Goal: Task Accomplishment & Management: Manage account settings

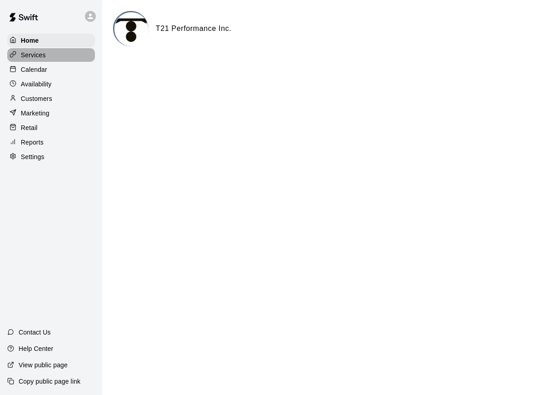
click at [41, 56] on p "Services" at bounding box center [33, 54] width 25 height 9
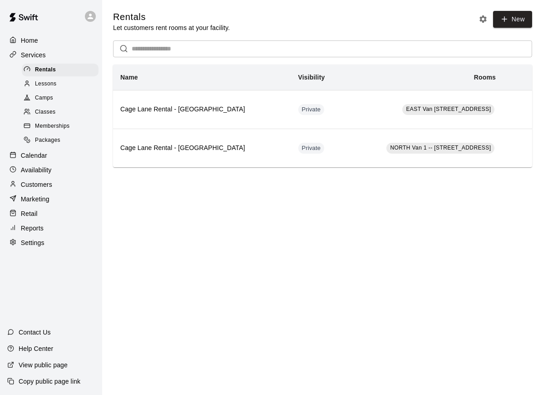
click at [56, 103] on div "Camps" at bounding box center [60, 98] width 77 height 13
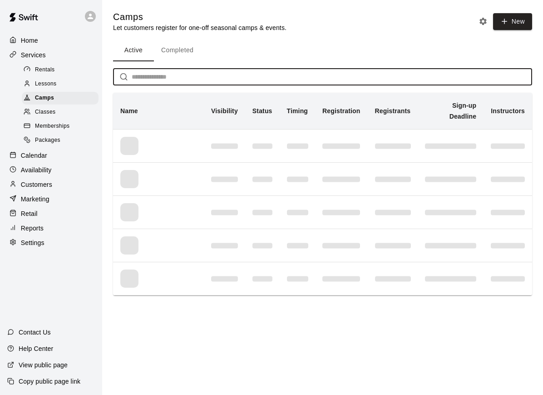
click at [160, 77] on input "text" at bounding box center [332, 77] width 401 height 17
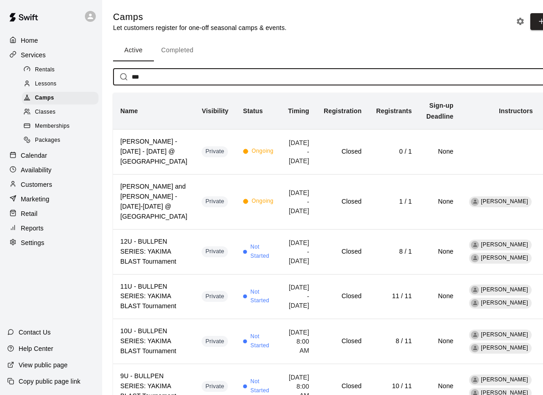
scroll to position [0, 0]
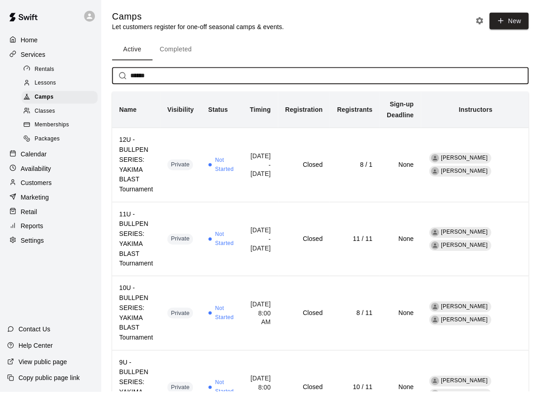
type input "******"
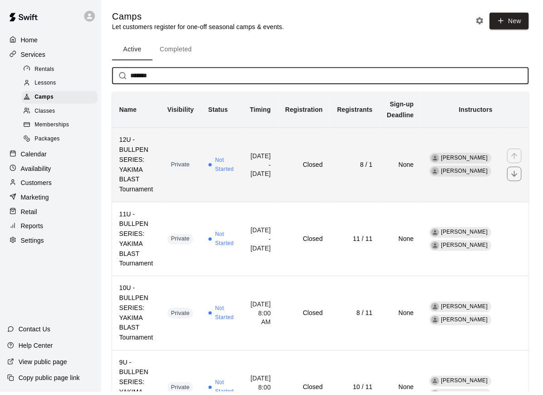
click at [323, 164] on h6 "Closed" at bounding box center [307, 166] width 38 height 10
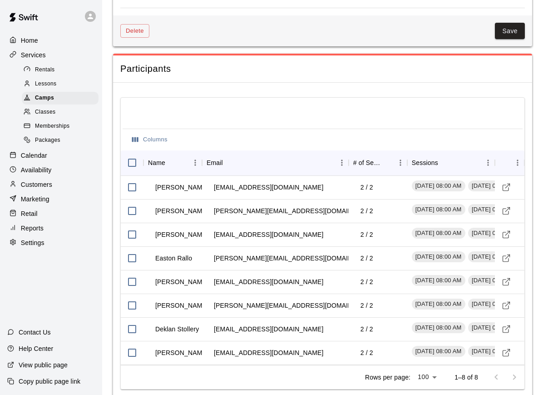
scroll to position [1011, 0]
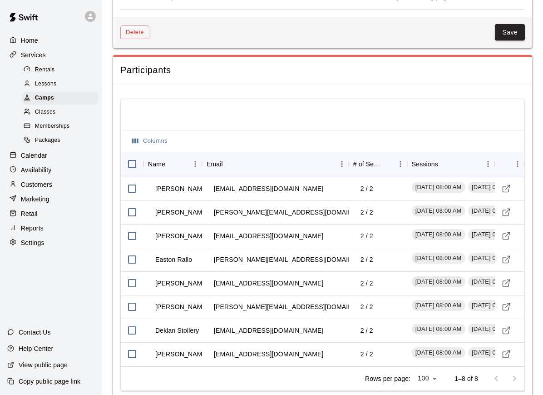
click at [39, 159] on p "Calendar" at bounding box center [34, 155] width 26 height 9
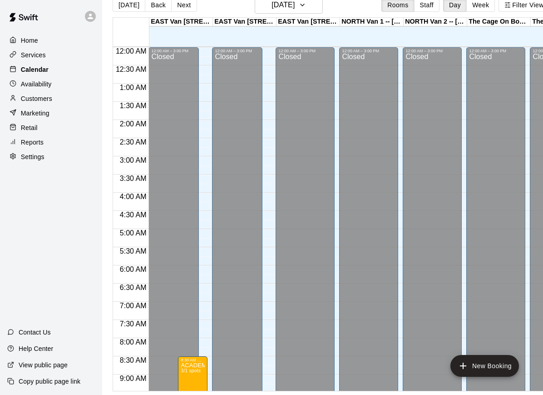
click at [66, 68] on div "Calendar" at bounding box center [51, 70] width 88 height 14
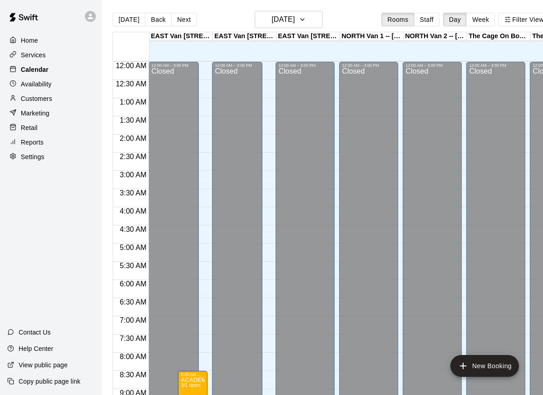
click at [66, 83] on div "Availability" at bounding box center [51, 84] width 88 height 14
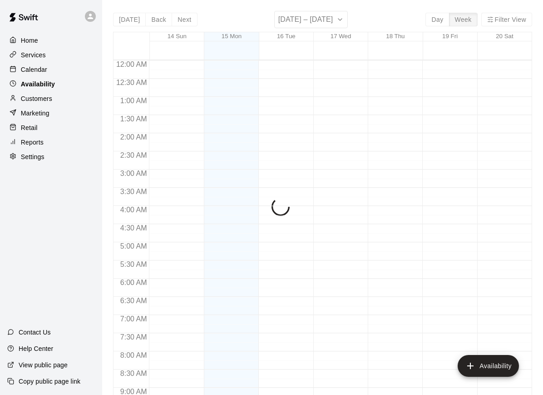
scroll to position [455, 0]
click at [36, 85] on p "Availability" at bounding box center [38, 84] width 34 height 9
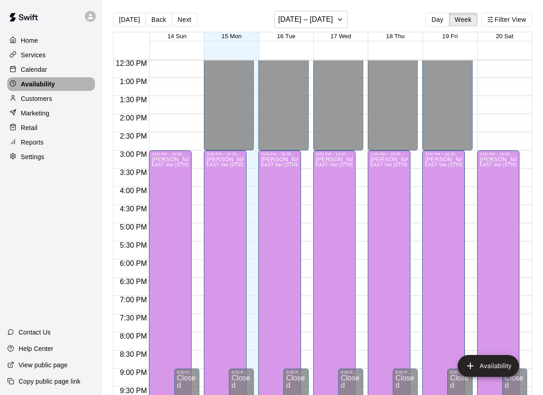
click at [49, 85] on p "Availability" at bounding box center [38, 84] width 34 height 9
click at [37, 81] on p "Availability" at bounding box center [38, 84] width 34 height 9
click at [39, 83] on p "Availability" at bounding box center [38, 84] width 34 height 9
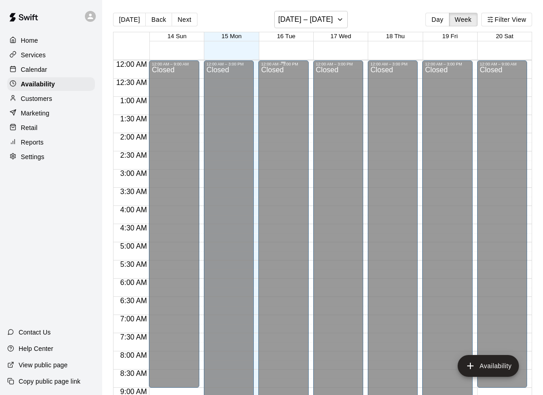
scroll to position [-1, 0]
click at [340, 25] on button "[DATE] – [DATE]" at bounding box center [311, 19] width 74 height 17
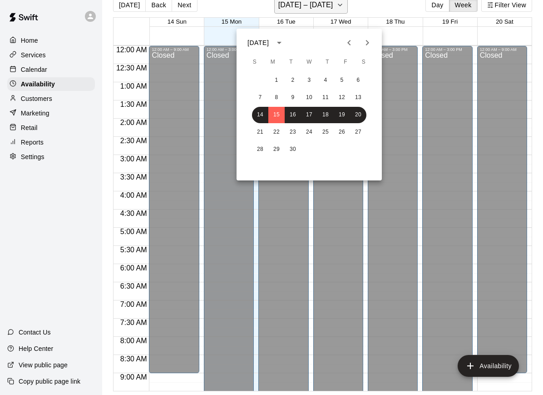
scroll to position [22, 0]
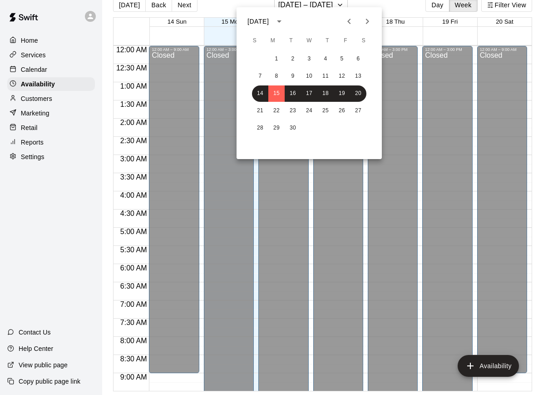
click at [443, 5] on div at bounding box center [271, 197] width 543 height 395
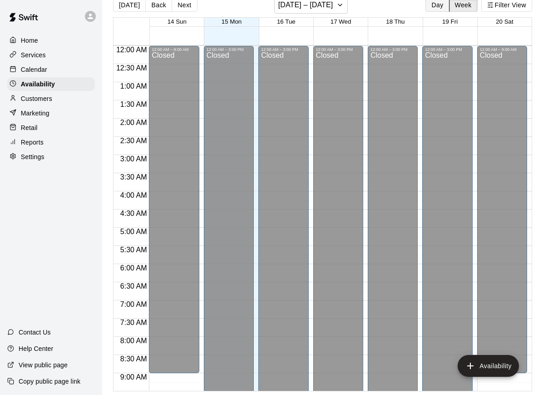
click at [439, 3] on button "Day" at bounding box center [438, 5] width 24 height 14
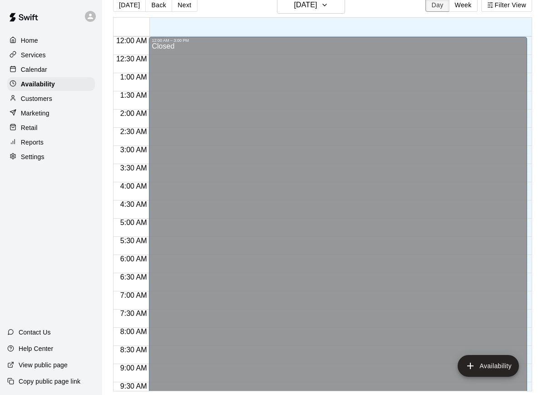
scroll to position [0, 0]
click at [54, 68] on div "Calendar" at bounding box center [51, 70] width 88 height 14
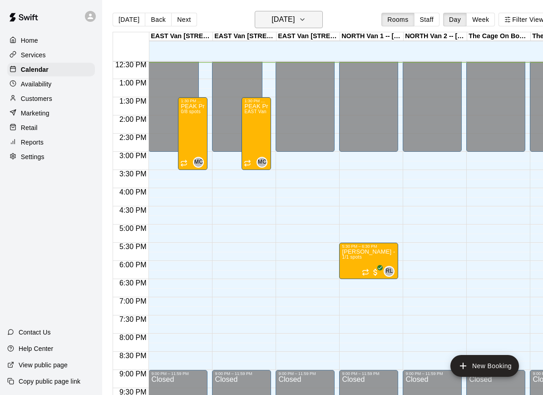
click at [309, 23] on button "[DATE]" at bounding box center [289, 19] width 68 height 17
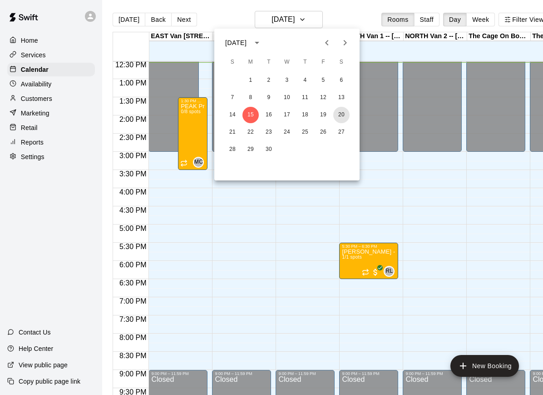
click at [343, 113] on button "20" at bounding box center [341, 115] width 16 height 16
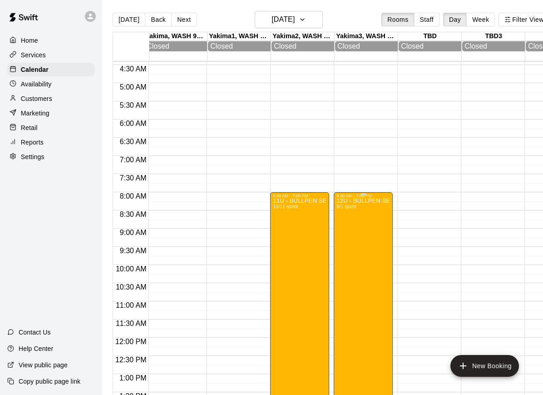
click at [369, 256] on div "12U - BULLPEN SERIES: YAKIMA BLAST Tournament (Copy) 8/1 spots" at bounding box center [364, 395] width 54 height 395
click at [349, 235] on img "edit" at bounding box center [346, 231] width 10 height 10
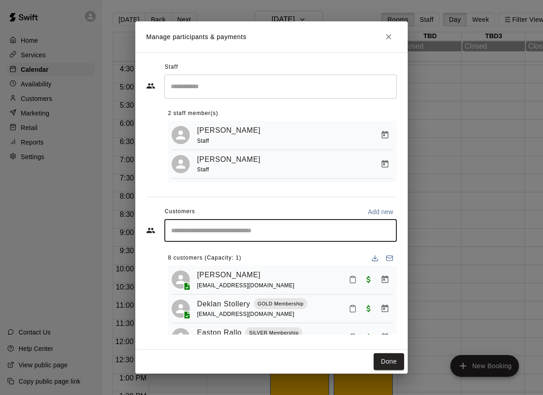
click at [220, 229] on input "Start typing to search customers..." at bounding box center [281, 230] width 224 height 9
type input "*********"
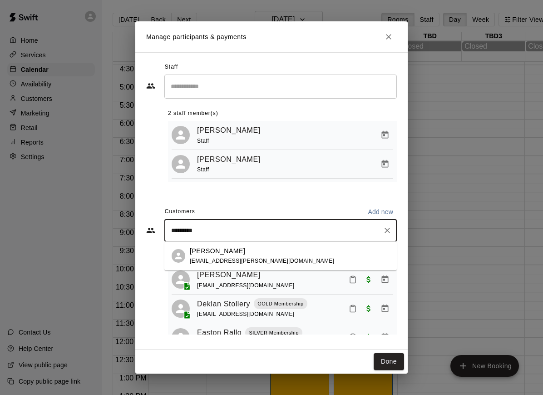
click at [246, 256] on div "[PERSON_NAME] [EMAIL_ADDRESS][PERSON_NAME][DOMAIN_NAME]" at bounding box center [262, 256] width 144 height 20
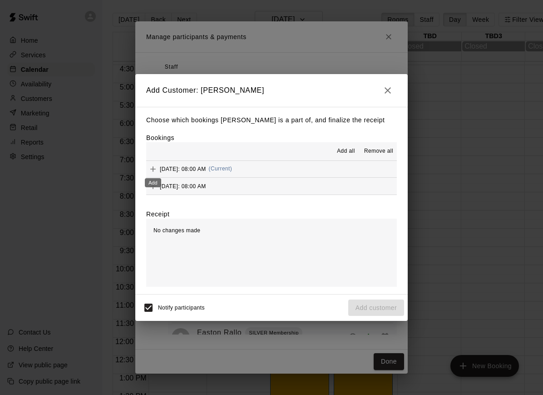
click at [154, 171] on icon "Add" at bounding box center [153, 168] width 9 height 9
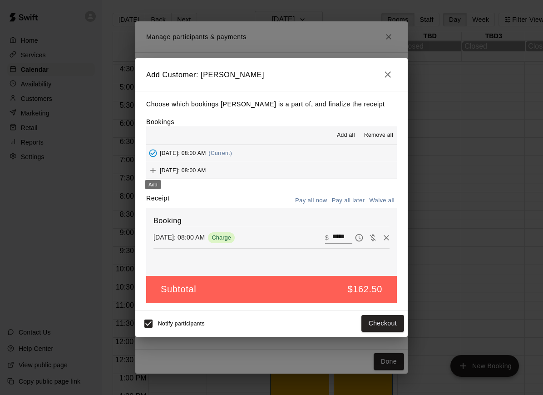
click at [154, 168] on icon "Add" at bounding box center [153, 170] width 9 height 9
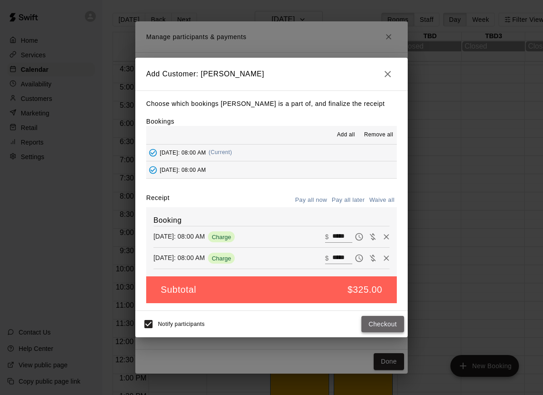
click at [386, 327] on button "Checkout" at bounding box center [383, 324] width 43 height 17
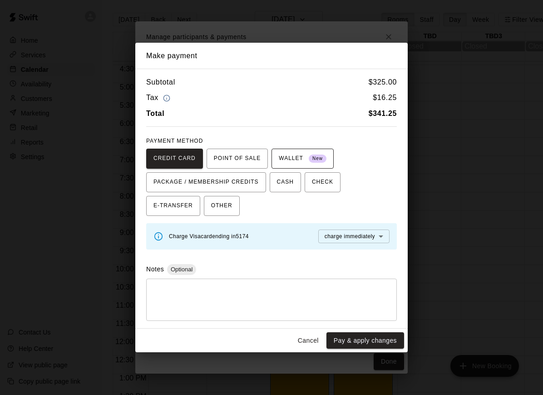
click at [281, 157] on span "WALLET New" at bounding box center [303, 158] width 48 height 15
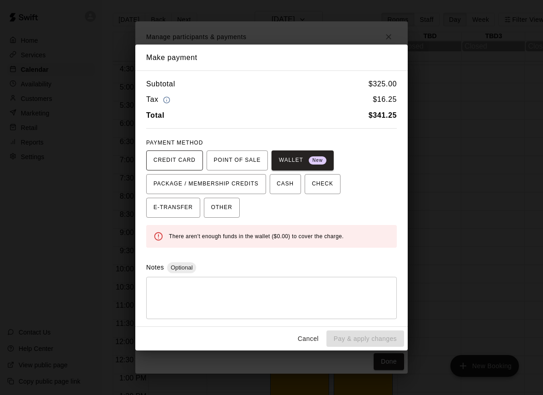
click at [169, 162] on span "CREDIT CARD" at bounding box center [175, 160] width 42 height 15
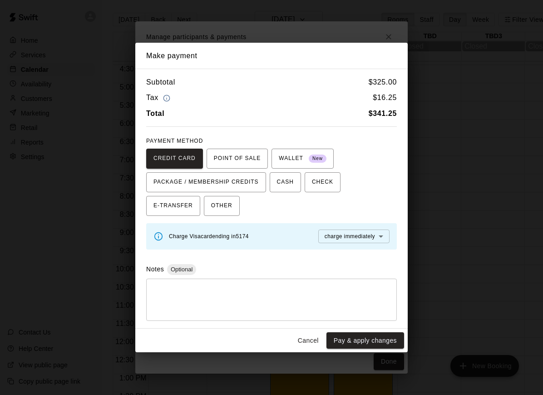
click at [355, 343] on button "Pay & apply changes" at bounding box center [366, 340] width 78 height 17
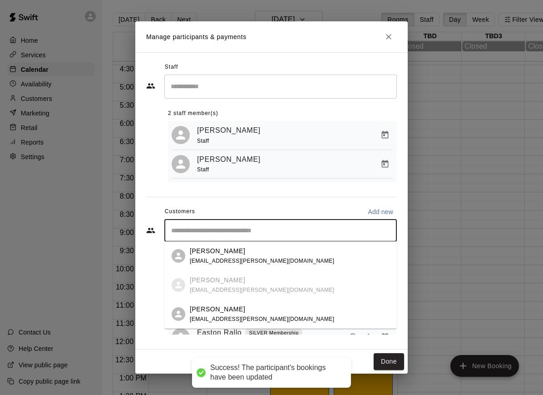
click at [257, 226] on input "Start typing to search customers..." at bounding box center [281, 230] width 224 height 9
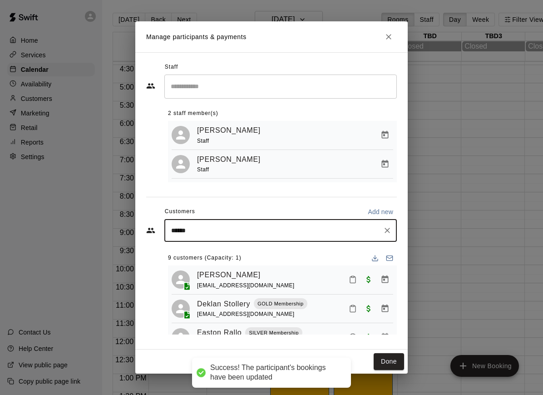
type input "*******"
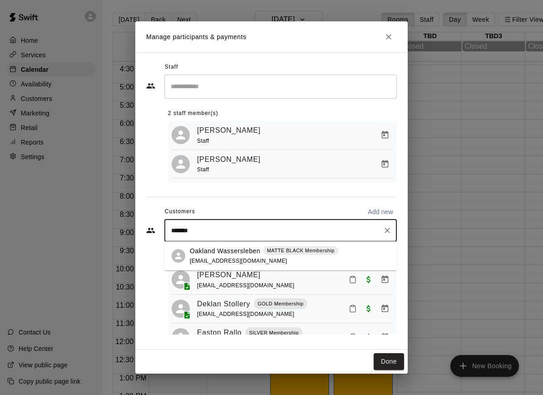
click at [267, 254] on p "MATTE BLACK Membership" at bounding box center [301, 251] width 68 height 8
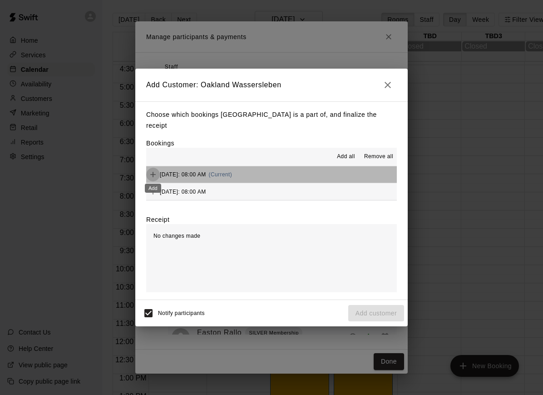
click at [155, 174] on icon "Add" at bounding box center [152, 174] width 5 height 5
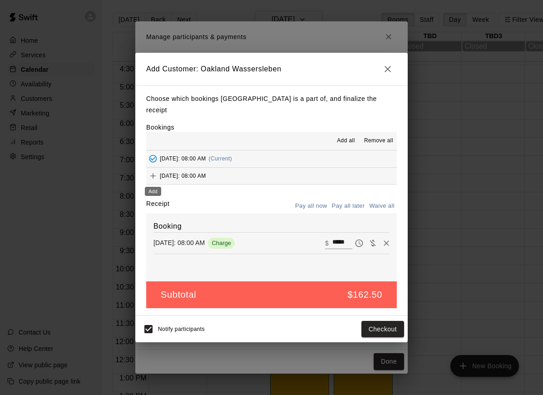
click at [154, 178] on icon "Add" at bounding box center [153, 175] width 9 height 9
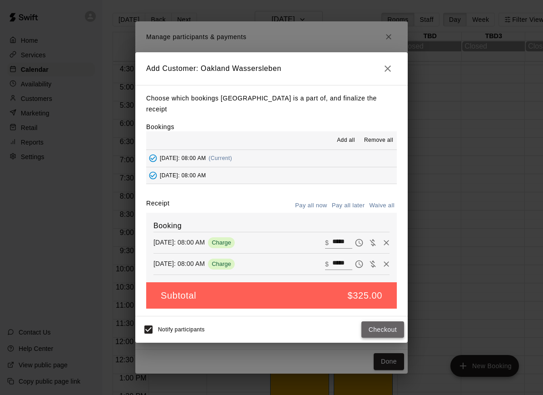
click at [379, 328] on button "Checkout" at bounding box center [383, 329] width 43 height 17
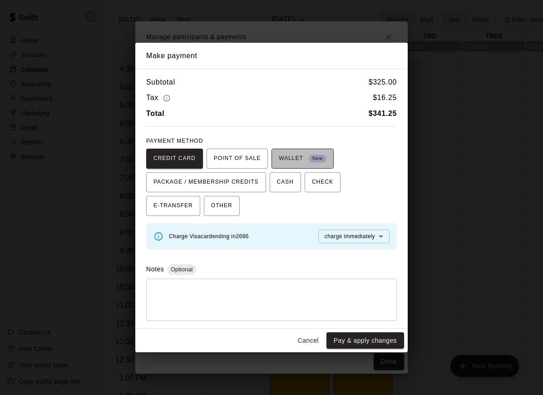
click at [298, 164] on span "WALLET New" at bounding box center [303, 158] width 48 height 15
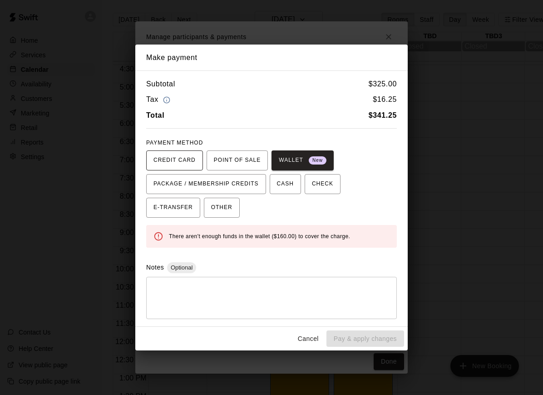
click at [181, 166] on span "CREDIT CARD" at bounding box center [175, 160] width 42 height 15
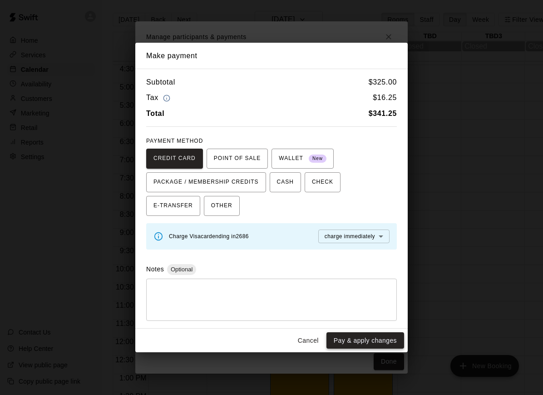
click at [360, 339] on button "Pay & apply changes" at bounding box center [366, 340] width 78 height 17
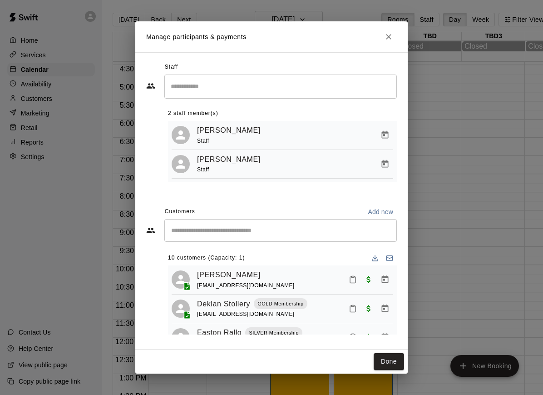
click at [389, 39] on html "Home Services Calendar Availability Customers Marketing Retail Reports Settings…" at bounding box center [271, 204] width 543 height 409
click at [389, 39] on icon "Close" at bounding box center [388, 36] width 5 height 5
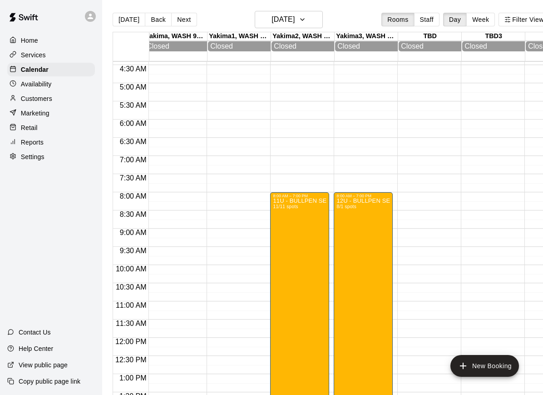
click at [45, 44] on div "Home" at bounding box center [51, 41] width 88 height 14
